Goal: Navigation & Orientation: Find specific page/section

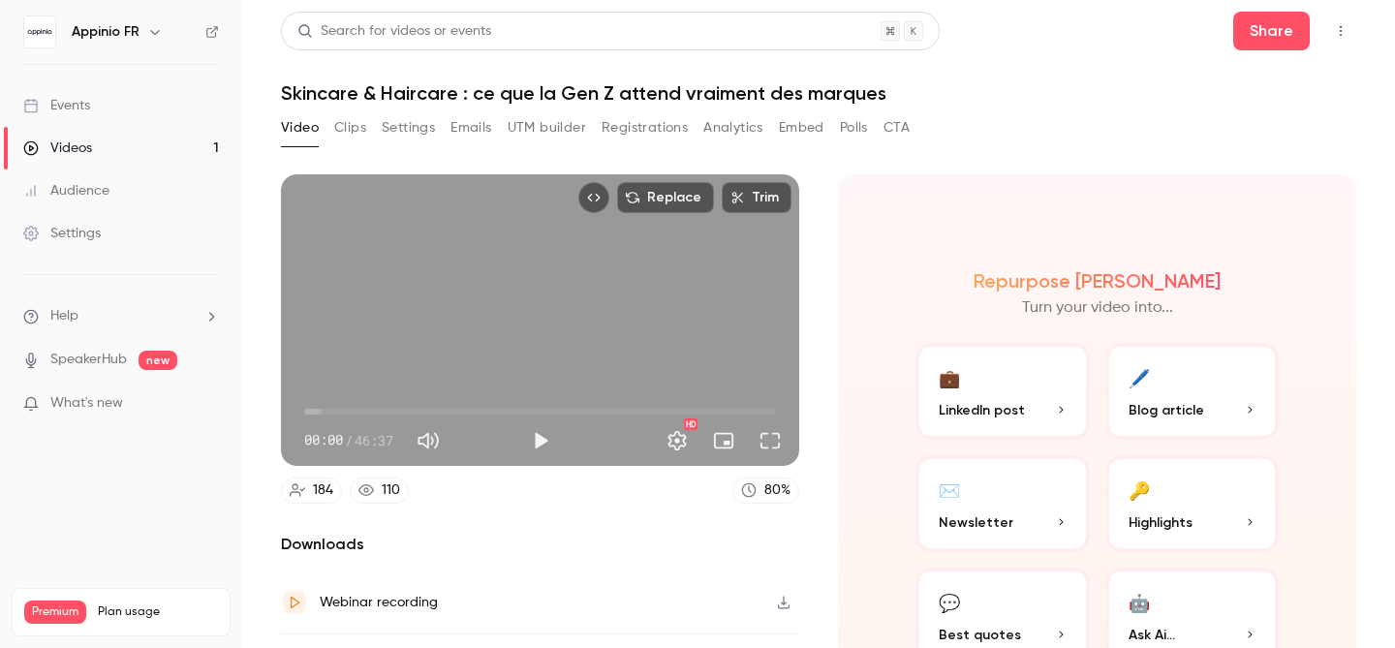
click at [79, 115] on link "Events" at bounding box center [121, 105] width 242 height 43
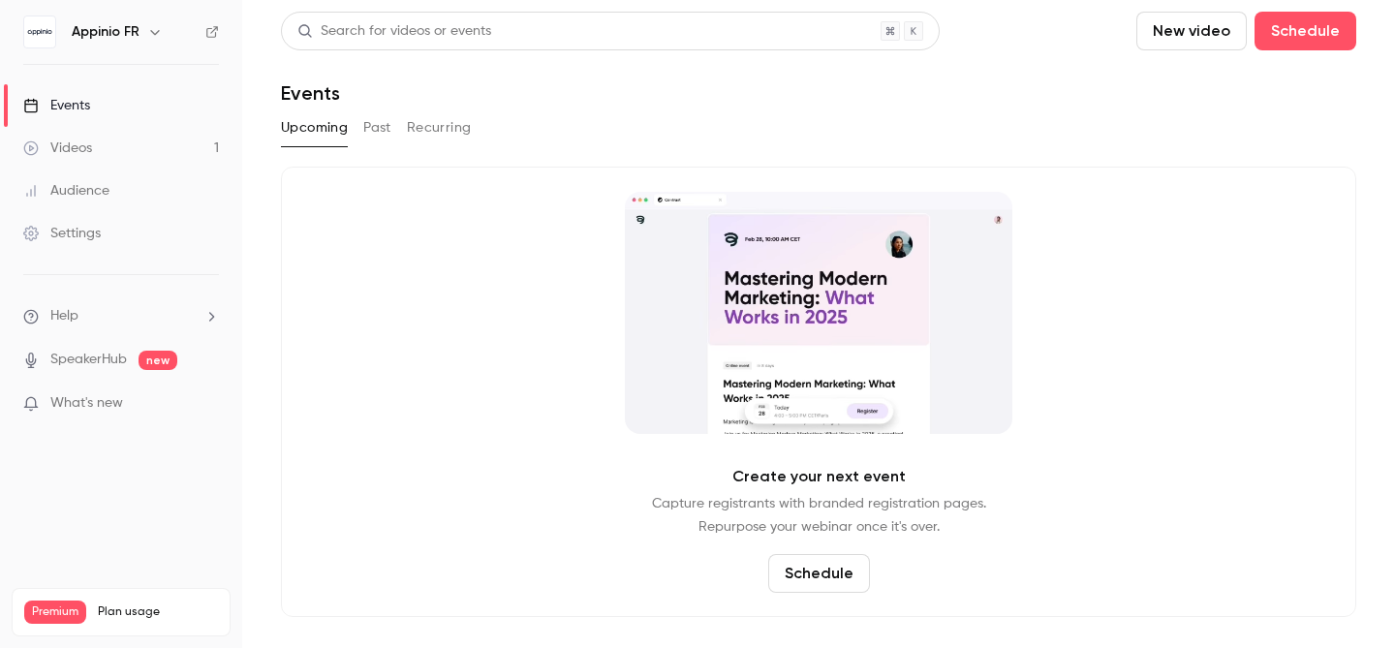
click at [378, 118] on button "Past" at bounding box center [377, 127] width 28 height 31
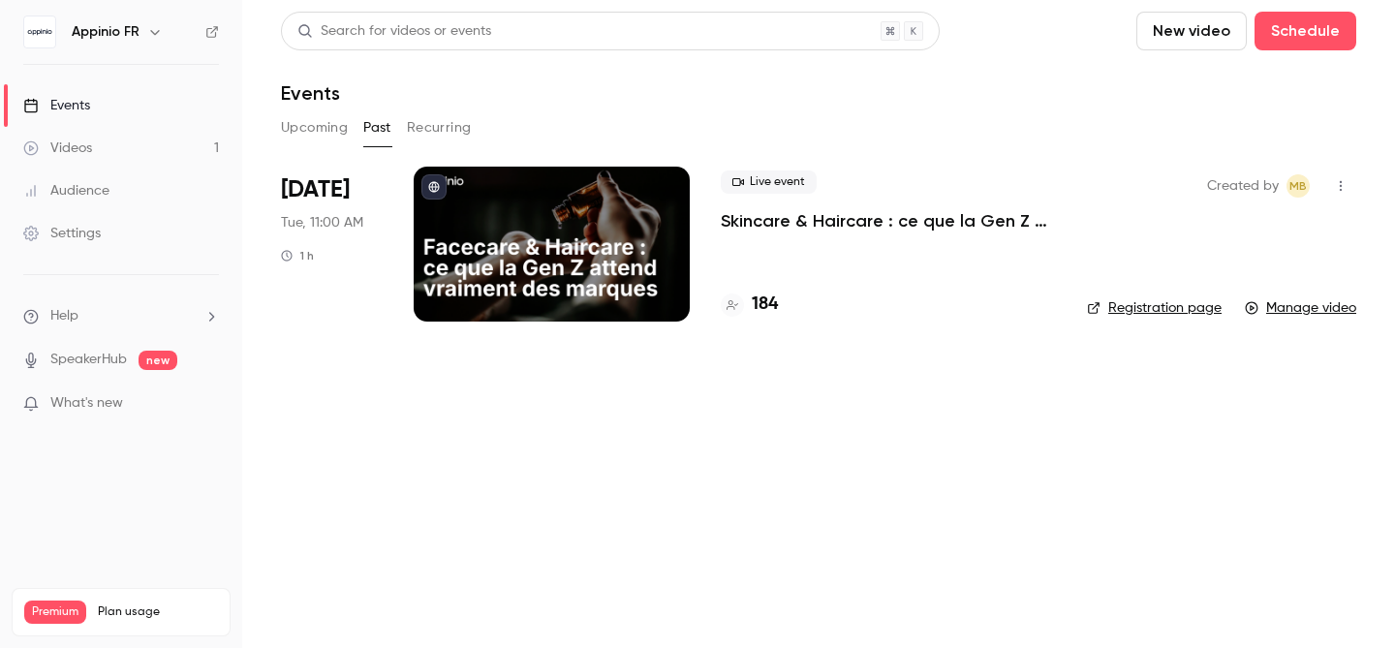
click at [422, 121] on button "Recurring" at bounding box center [439, 127] width 65 height 31
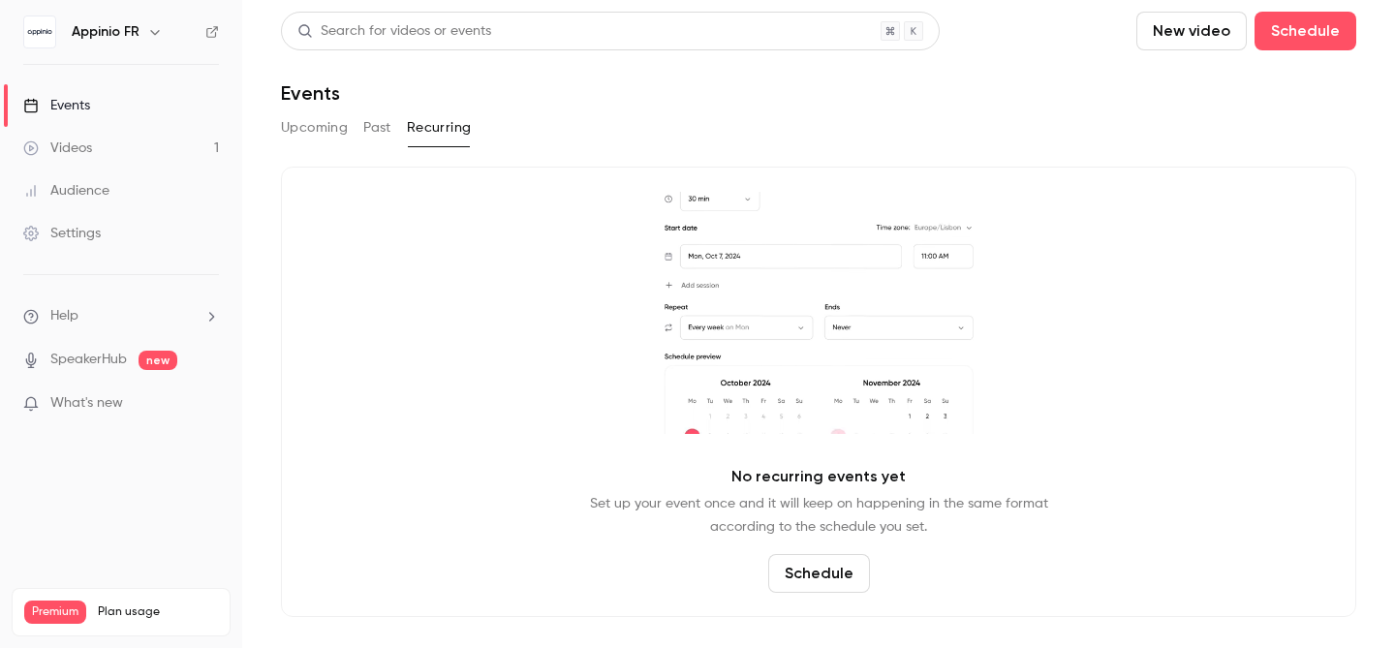
click at [101, 33] on h6 "Appinio FR" at bounding box center [106, 31] width 68 height 19
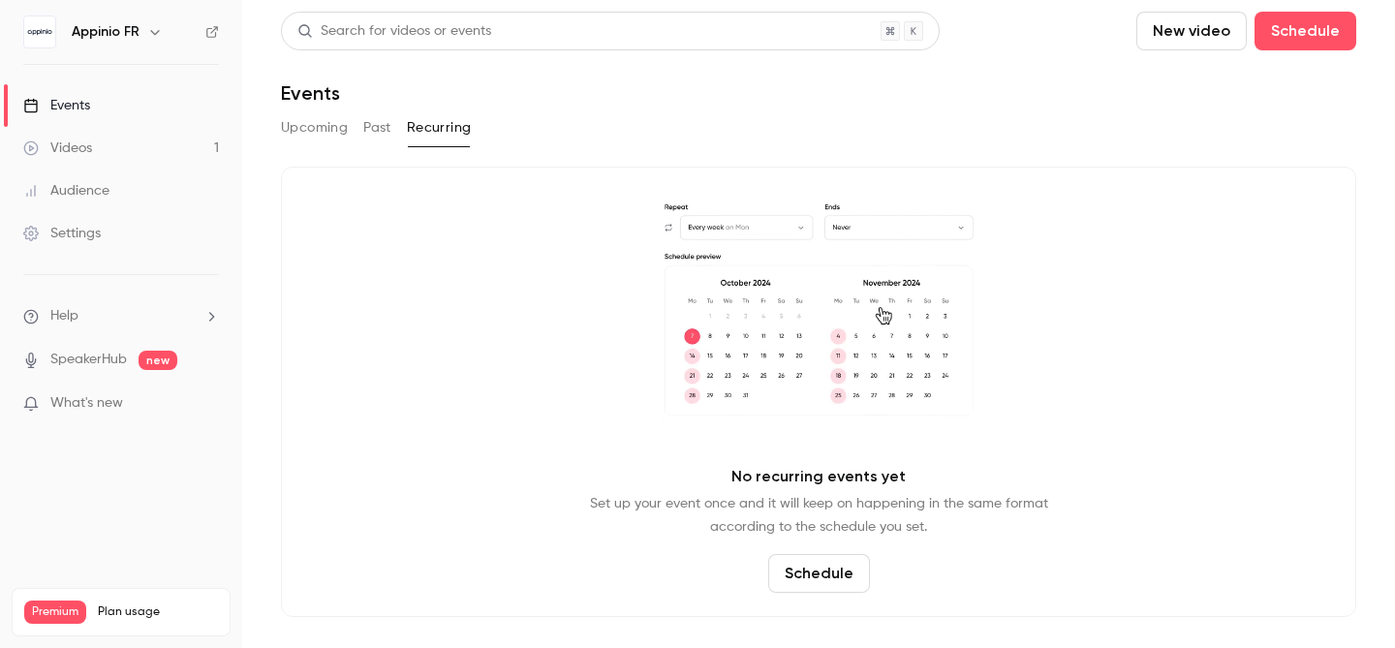
click at [147, 30] on icon "button" at bounding box center [154, 31] width 15 height 15
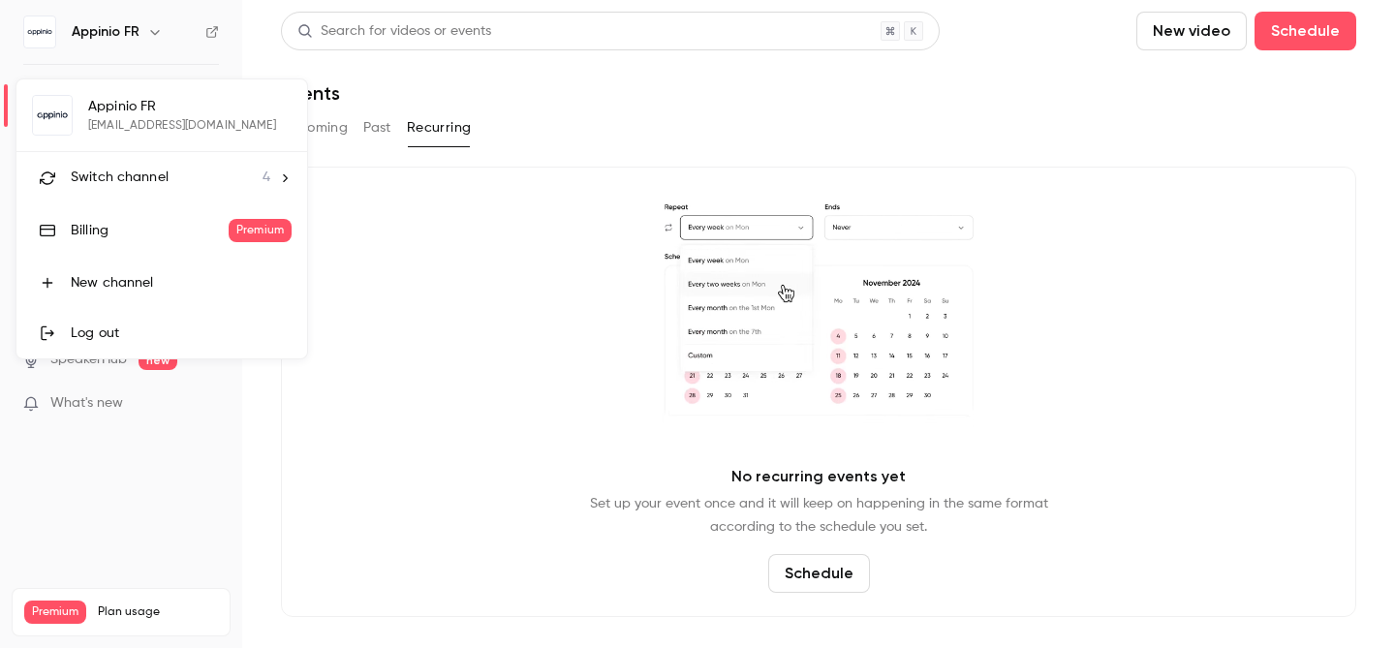
click at [458, 553] on div at bounding box center [697, 324] width 1395 height 648
